Goal: Obtain resource: Obtain resource

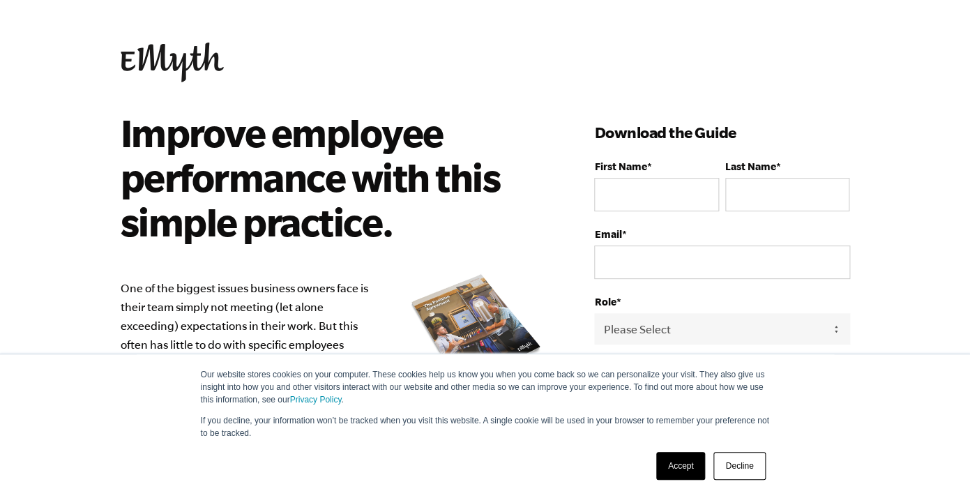
click at [950, 75] on body "Our website stores cookies on your computer. These cookies help us know you whe…" at bounding box center [485, 249] width 970 height 498
click at [681, 201] on input "First Name *" at bounding box center [656, 194] width 124 height 33
type input "[PERSON_NAME]"
type input "abusham"
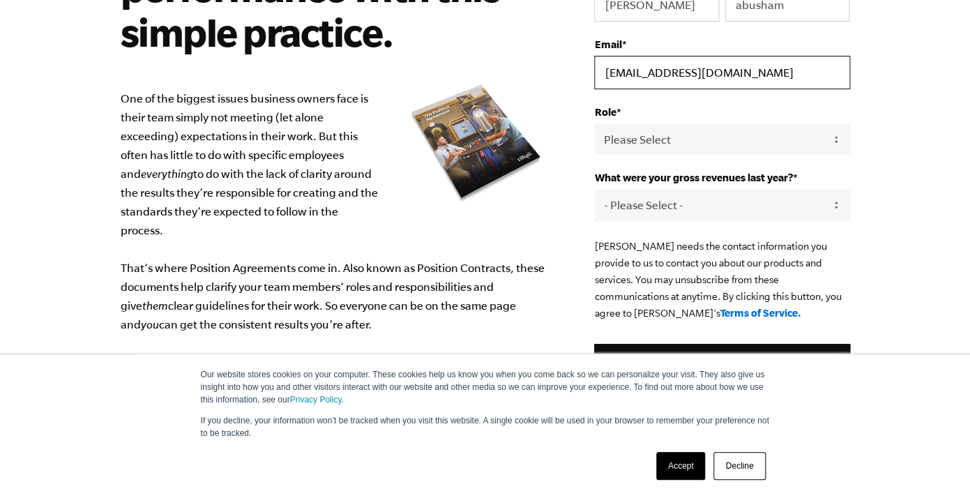
scroll to position [218, 0]
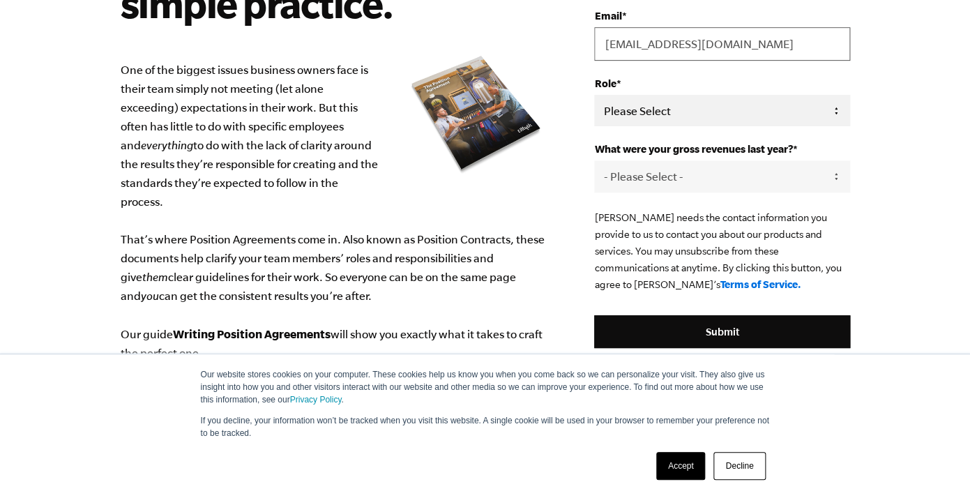
type input "[EMAIL_ADDRESS][DOMAIN_NAME]"
select select "Owner"
click option "Owner" at bounding box center [0, 0] width 0 height 0
click at [762, 171] on select "- Please Select - 0-75K 76-150K 151-275K 276-500K 501-750K 751-1M 1-2.5M 2.5-5M…" at bounding box center [721, 175] width 255 height 31
select select "76-150K"
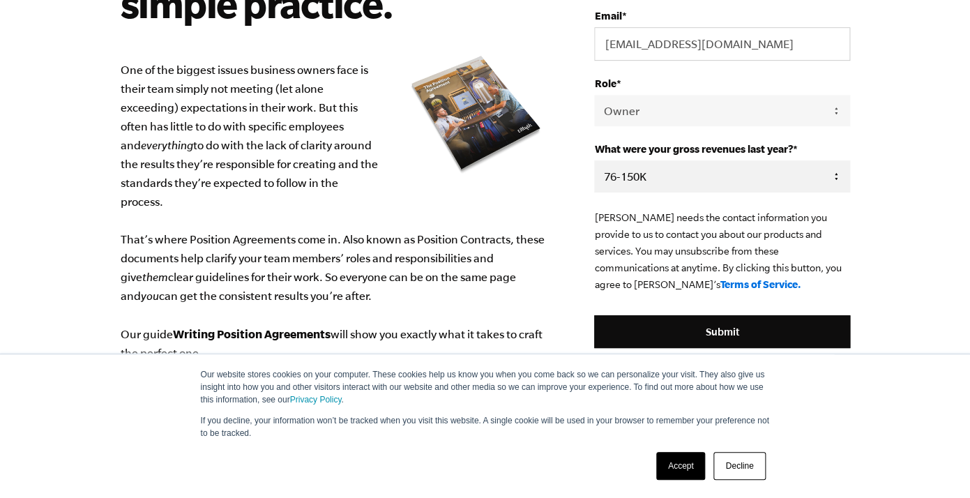
click option "76-150K" at bounding box center [0, 0] width 0 height 0
click at [926, 222] on body "Our website stores cookies on your computer. These cookies help us know you whe…" at bounding box center [485, 31] width 970 height 498
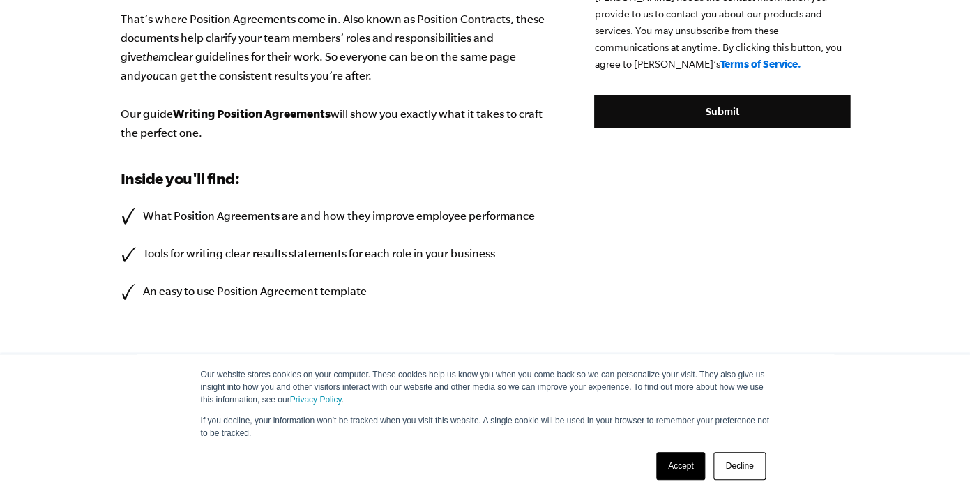
scroll to position [461, 0]
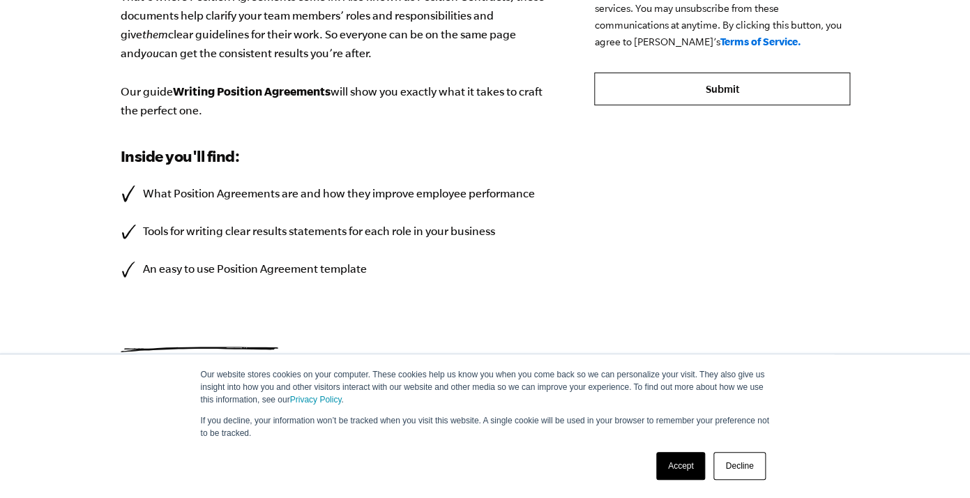
click at [754, 93] on input "Submit" at bounding box center [721, 89] width 255 height 33
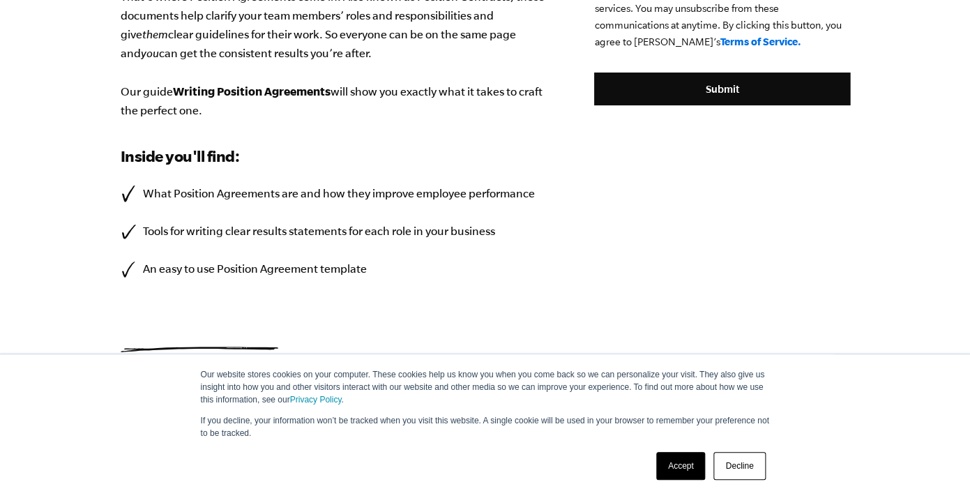
click at [669, 470] on link "Accept" at bounding box center [681, 466] width 50 height 28
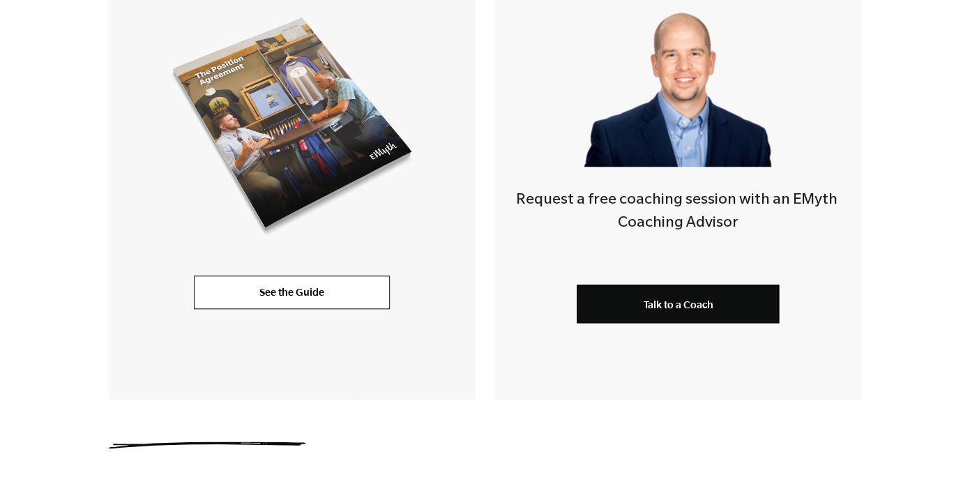
scroll to position [506, 0]
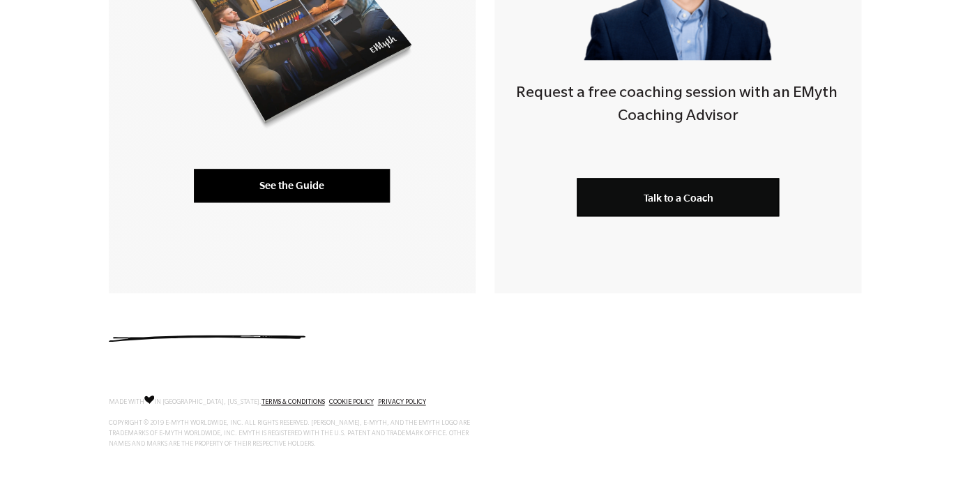
click at [298, 187] on link "See the Guide" at bounding box center [292, 185] width 196 height 33
